Goal: Task Accomplishment & Management: Manage account settings

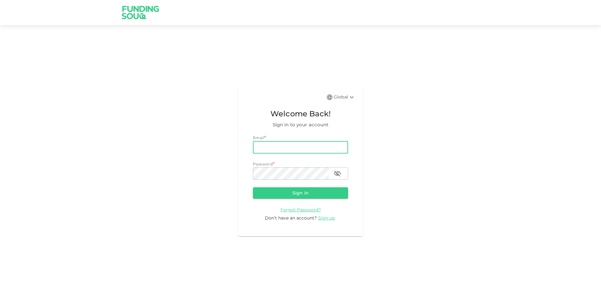
click at [329, 152] on input "email" at bounding box center [300, 147] width 95 height 13
type input "[EMAIL_ADDRESS][DOMAIN_NAME]"
click at [253, 188] on button "Sign in" at bounding box center [300, 193] width 95 height 11
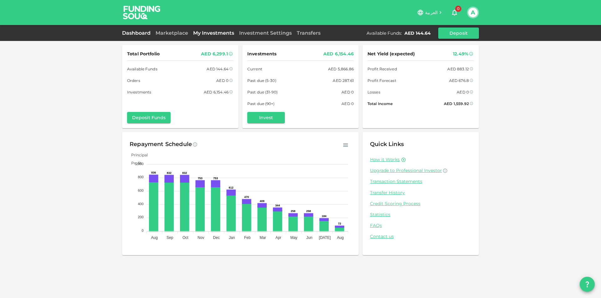
click at [212, 32] on link "My Investments" at bounding box center [214, 33] width 46 height 6
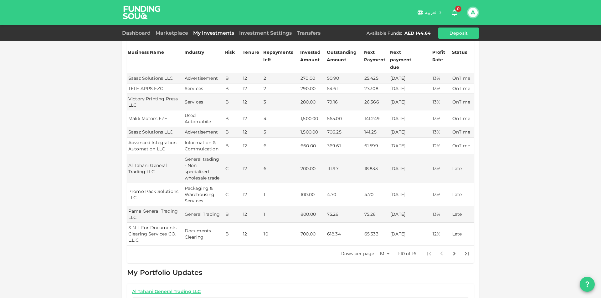
scroll to position [157, 0]
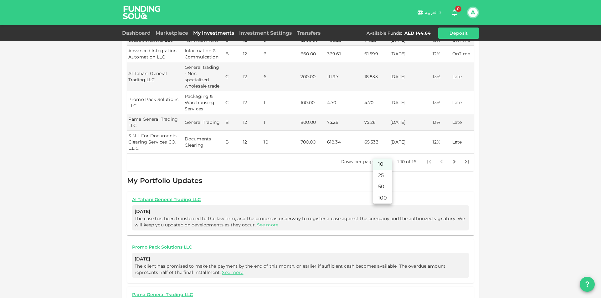
click at [384, 156] on body "العربية 0 A Dashboard Marketplace My Investments Investment Settings Transfers …" at bounding box center [300, 149] width 601 height 298
click at [384, 187] on li "50" at bounding box center [382, 186] width 19 height 11
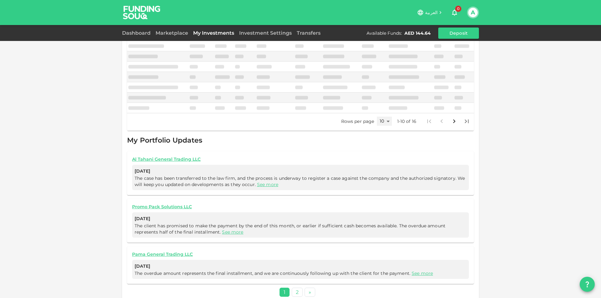
type input "50"
